Goal: Task Accomplishment & Management: Use online tool/utility

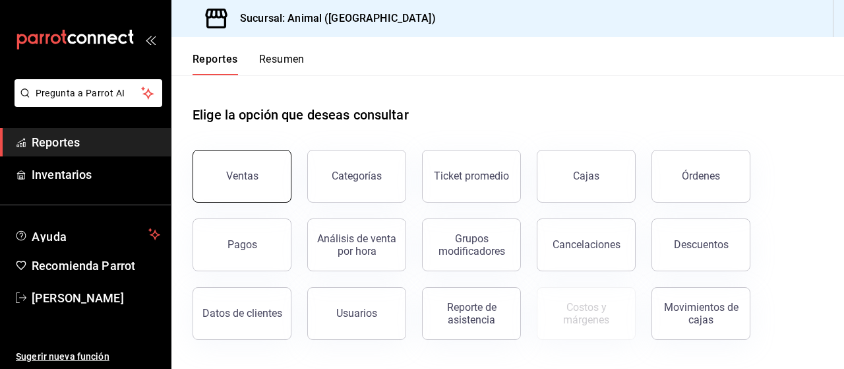
click at [250, 174] on div "Ventas" at bounding box center [242, 176] width 32 height 13
click at [250, 174] on html "Pregunta a Parrot AI Reportes Inventarios Ayuda Recomienda Parrot [PERSON_NAME]…" at bounding box center [422, 184] width 844 height 369
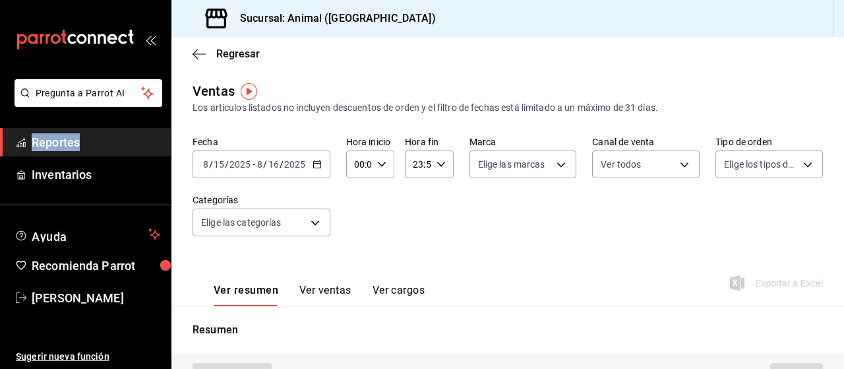
type input "PARROT,UBER_EATS,RAPPI,DIDI_FOOD,ONLINE"
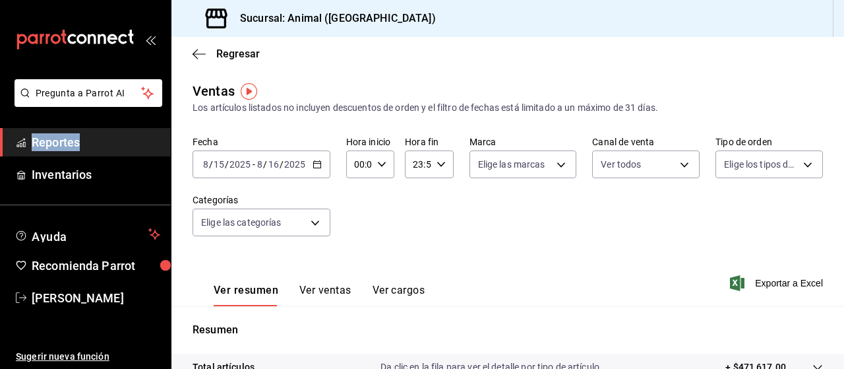
click at [317, 161] on icon "button" at bounding box center [317, 164] width 9 height 9
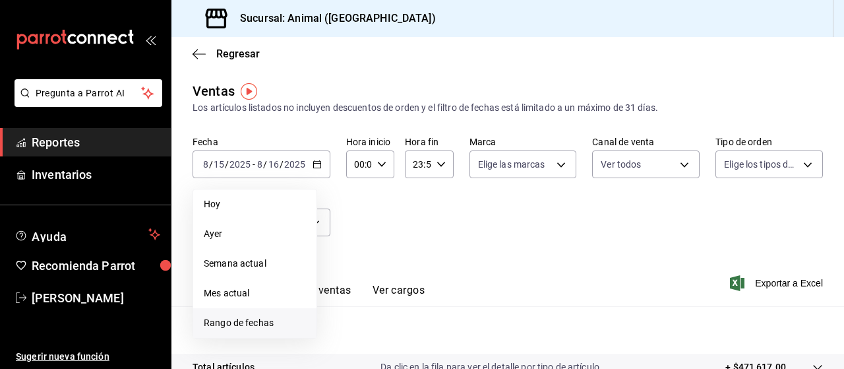
click at [226, 326] on span "Rango de fechas" at bounding box center [255, 323] width 102 height 14
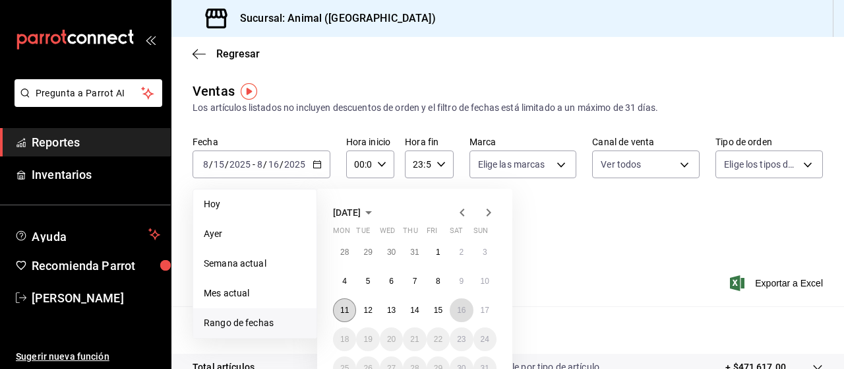
drag, startPoint x: 461, startPoint y: 311, endPoint x: 347, endPoint y: 312, distance: 114.1
click at [347, 312] on div "28 29 30 31 1 2 3 4 5 6 7 8 9 10 11 12 13 14 15 16 17 18 19 20 21 22 23 24 25 2…" at bounding box center [415, 310] width 164 height 140
click at [347, 312] on abbr "11" at bounding box center [344, 309] width 9 height 9
drag, startPoint x: 347, startPoint y: 312, endPoint x: 540, endPoint y: 309, distance: 192.6
click at [540, 309] on div "[DATE] Mon Tue Wed Thu Fri Sat Sun 28 29 30 31 1 2 3 4 5 6 7 8 9 10 11 12 13 14…" at bounding box center [432, 270] width 231 height 185
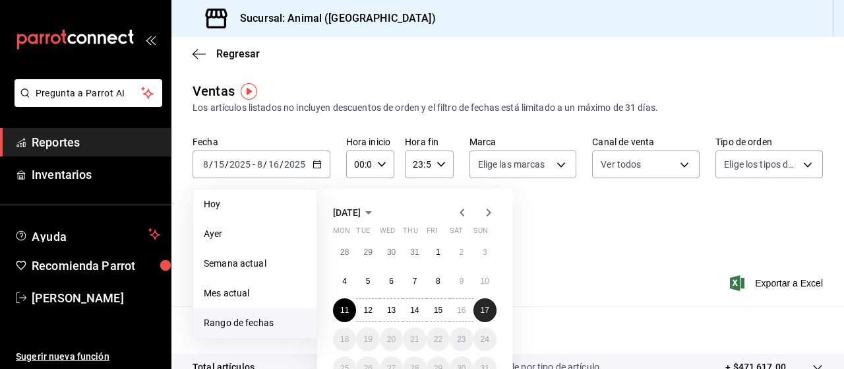
click at [481, 313] on abbr "17" at bounding box center [485, 309] width 9 height 9
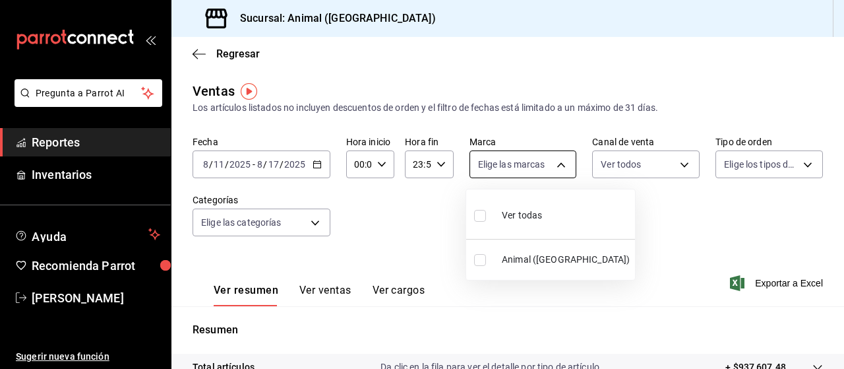
click at [556, 163] on body "Pregunta a Parrot AI Reportes Inventarios Ayuda Recomienda Parrot [PERSON_NAME]…" at bounding box center [422, 184] width 844 height 369
click at [532, 219] on span "Ver todas" at bounding box center [522, 215] width 40 height 14
type input "96838179-8fbb-4073-aae3-1789726318c8"
checkbox input "true"
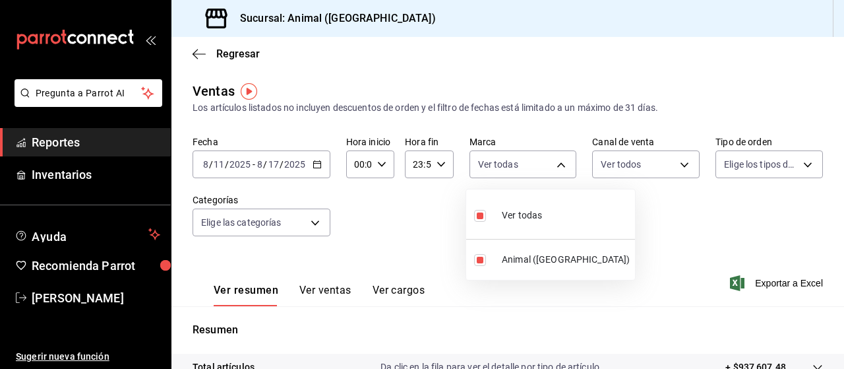
click at [678, 161] on div at bounding box center [422, 184] width 844 height 369
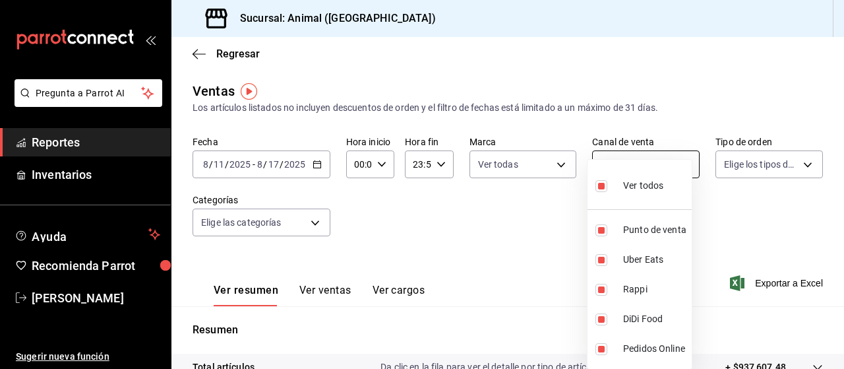
click at [678, 162] on body "Pregunta a Parrot AI Reportes Inventarios Ayuda Recomienda Parrot [PERSON_NAME]…" at bounding box center [422, 184] width 844 height 369
click at [649, 181] on span "Ver todos" at bounding box center [643, 186] width 40 height 14
checkbox input "false"
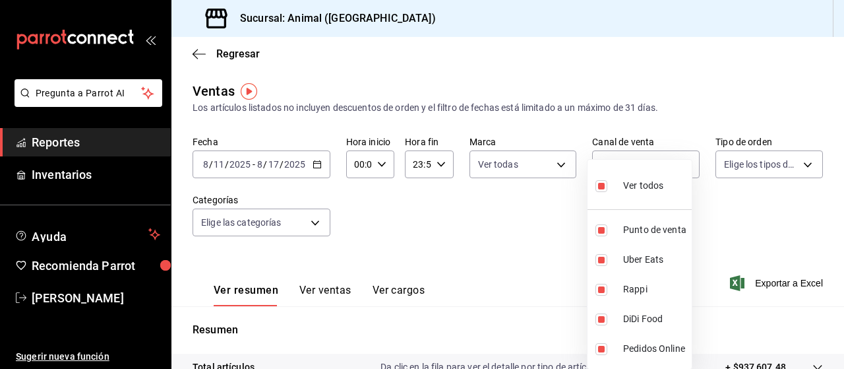
checkbox input "false"
click at [797, 163] on div at bounding box center [422, 184] width 844 height 369
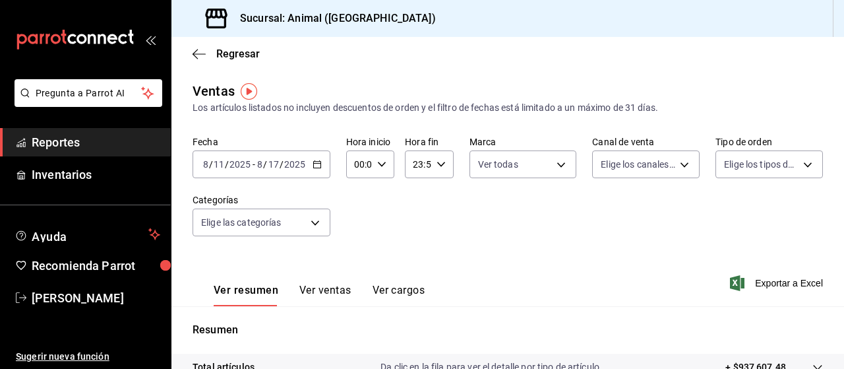
click at [797, 163] on body "Pregunta a Parrot AI Reportes Inventarios Ayuda Recomienda Parrot [PERSON_NAME]…" at bounding box center [422, 184] width 844 height 369
click at [749, 210] on span "Ver todos" at bounding box center [764, 215] width 40 height 14
type input "89cc3392-1a89-49ed-91c4-e66ea58282e1,025cf6ae-25b7-4698-bb98-3d77af74a196,EXTER…"
checkbox input "true"
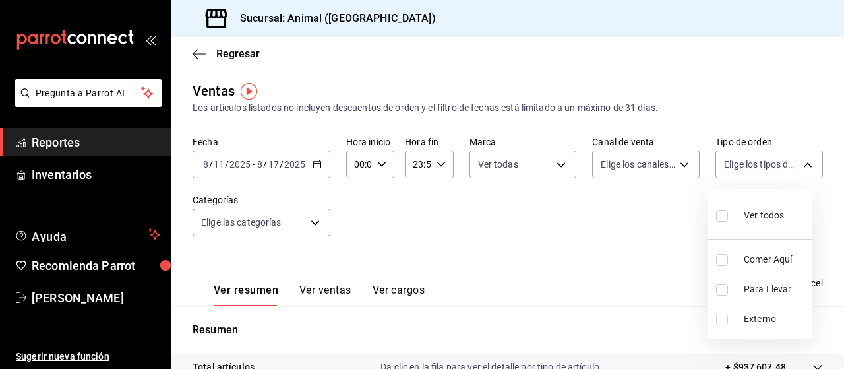
checkbox input "true"
click at [677, 162] on div at bounding box center [422, 184] width 844 height 369
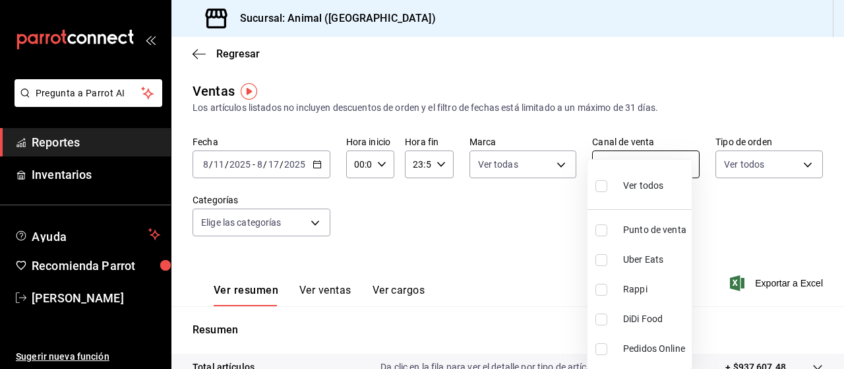
click at [679, 164] on body "Pregunta a Parrot AI Reportes Inventarios Ayuda Recomienda Parrot [PERSON_NAME]…" at bounding box center [422, 184] width 844 height 369
click at [654, 189] on span "Ver todos" at bounding box center [643, 186] width 40 height 14
type input "PARROT,UBER_EATS,RAPPI,DIDI_FOOD,ONLINE"
checkbox input "true"
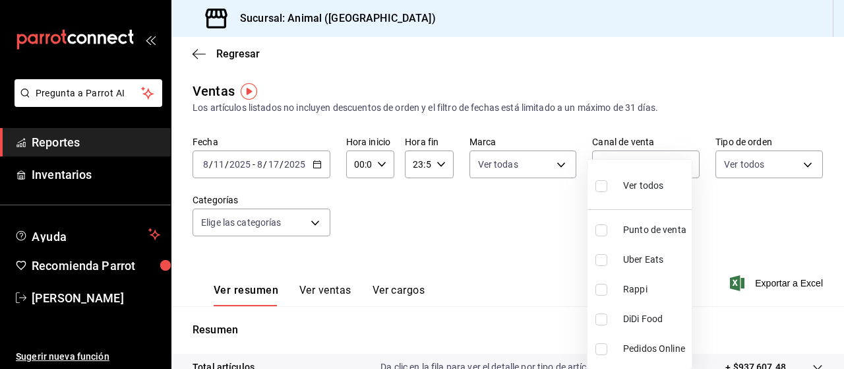
checkbox input "true"
click at [313, 222] on div at bounding box center [422, 184] width 844 height 369
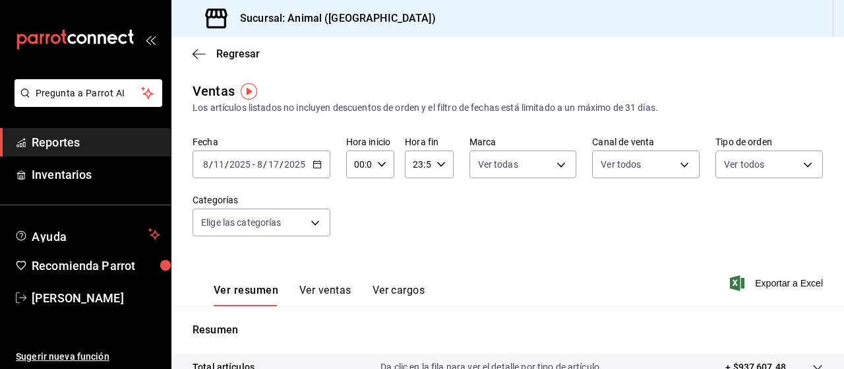
click at [313, 222] on body "Pregunta a Parrot AI Reportes Inventarios Ayuda Recomienda Parrot [PERSON_NAME]…" at bounding box center [422, 184] width 844 height 369
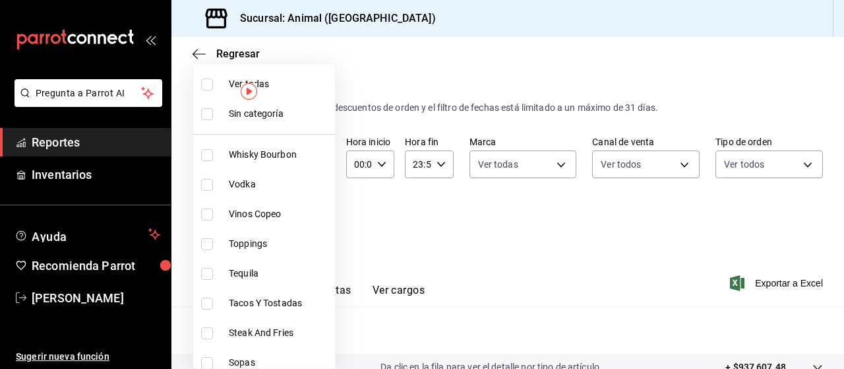
click at [276, 80] on span "Ver todas" at bounding box center [279, 84] width 101 height 14
type input "696422f3-042f-4992-a796-20cec1d2addd,ab2f2cdd-2d2d-455a-bd59-969ed93fbee5,5744a…"
checkbox input "true"
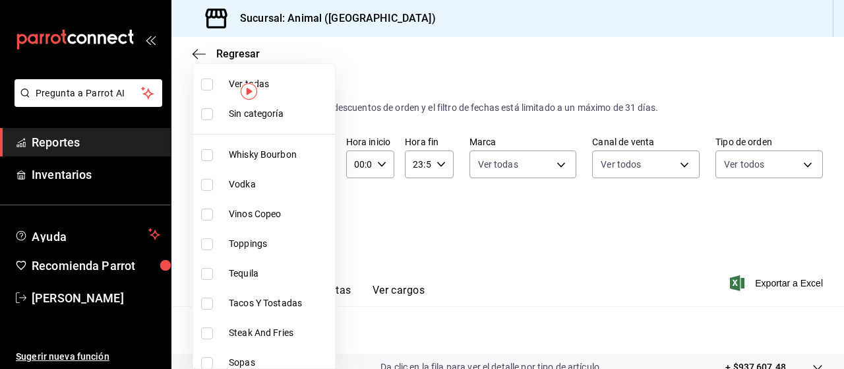
checkbox input "true"
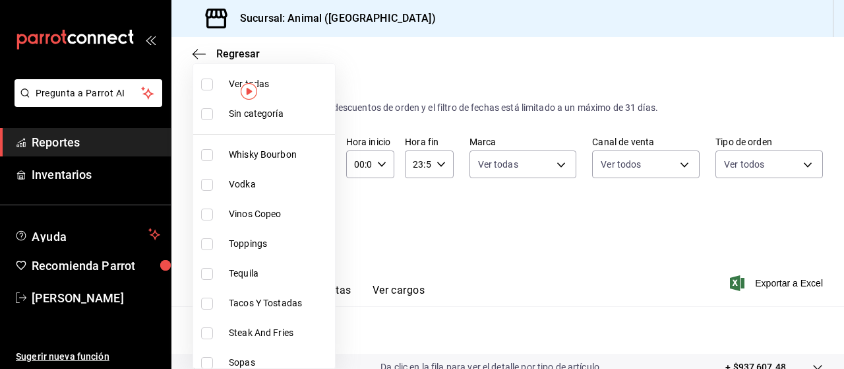
checkbox input "true"
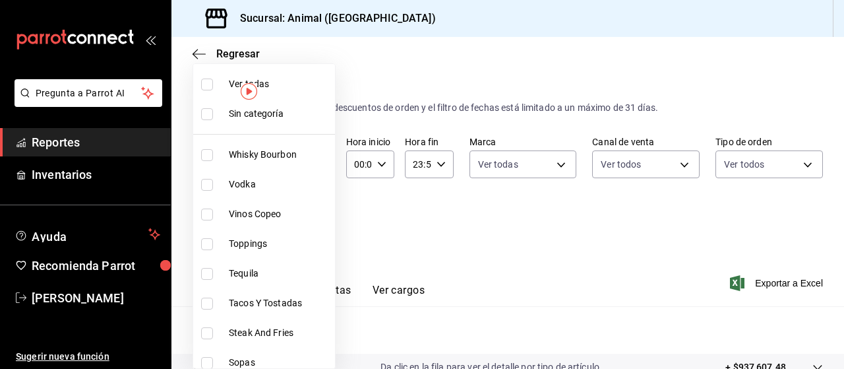
checkbox input "true"
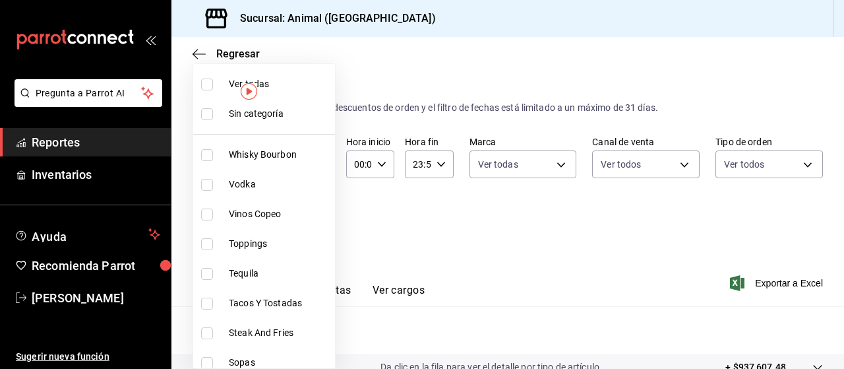
checkbox input "true"
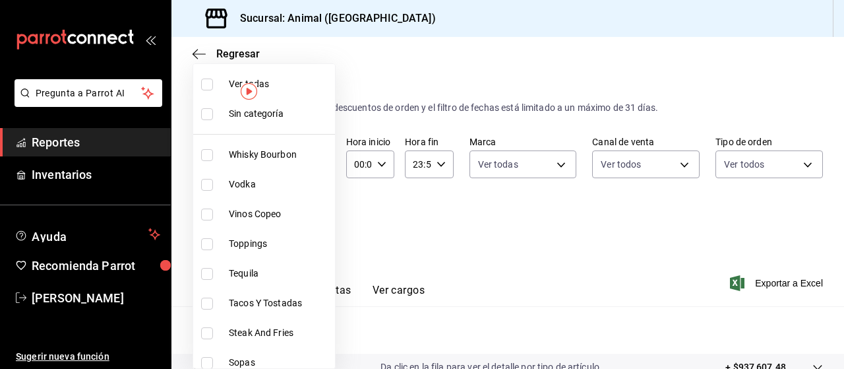
checkbox input "true"
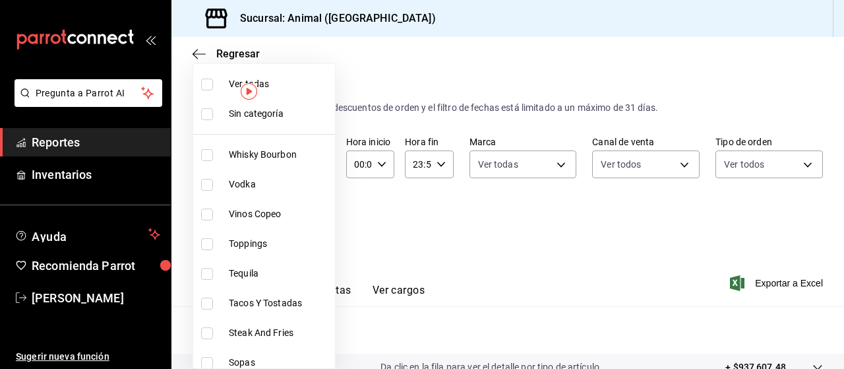
checkbox input "true"
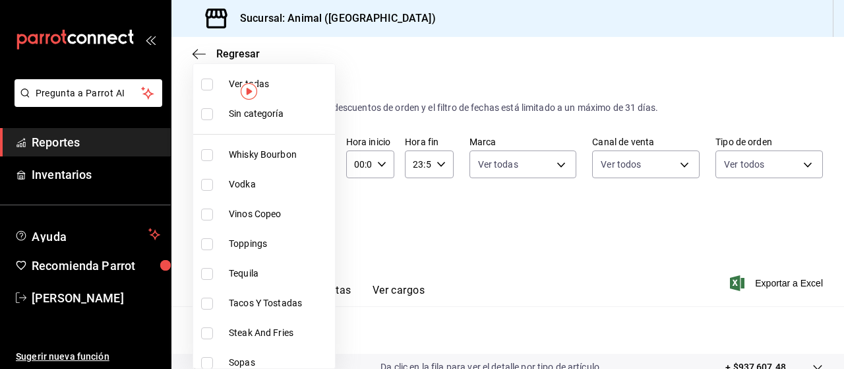
checkbox input "true"
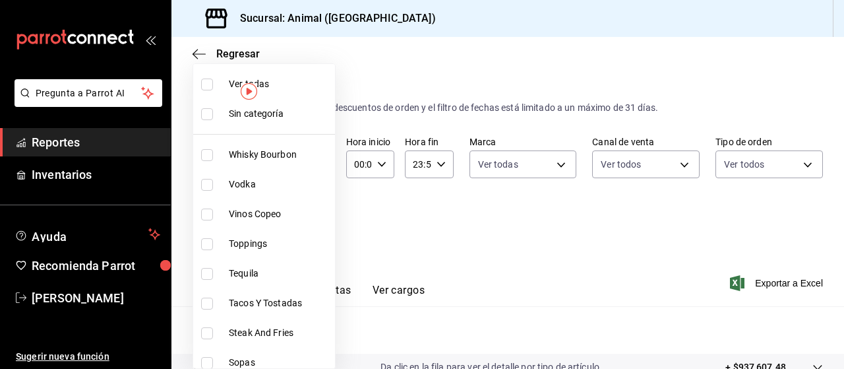
checkbox input "true"
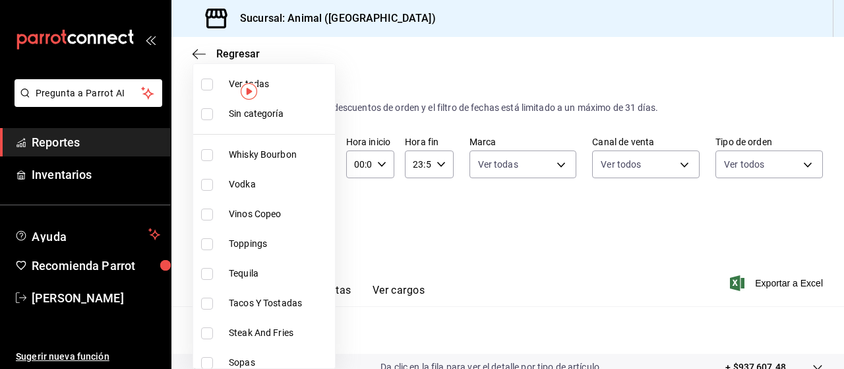
checkbox input "true"
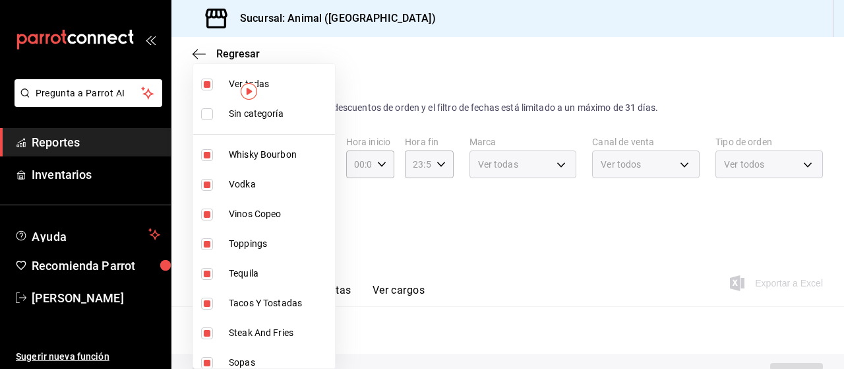
click at [431, 241] on div at bounding box center [422, 184] width 844 height 369
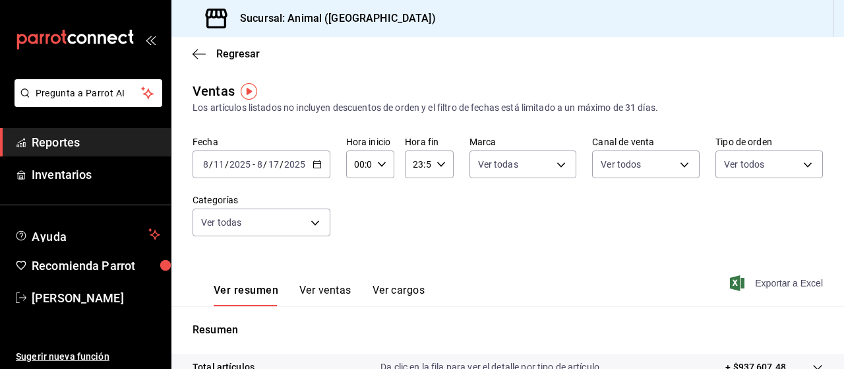
click at [778, 284] on span "Exportar a Excel" at bounding box center [778, 283] width 90 height 16
